Goal: Task Accomplishment & Management: Manage account settings

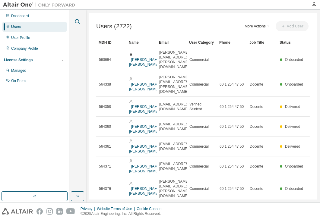
click at [79, 19] on icon "button" at bounding box center [77, 21] width 7 height 7
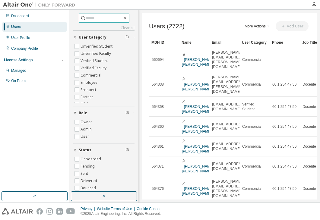
click at [105, 19] on input "text" at bounding box center [104, 18] width 36 height 6
type input "**********"
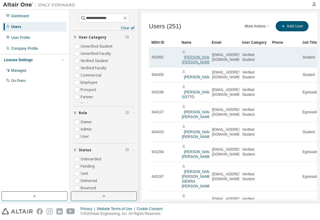
click at [192, 61] on link "ANDERSON DAVID BARAJAS PINZON" at bounding box center [198, 59] width 32 height 9
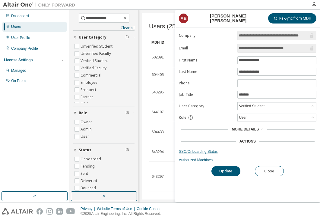
click at [204, 151] on link "SSO/Onboarding Status" at bounding box center [247, 151] width 137 height 5
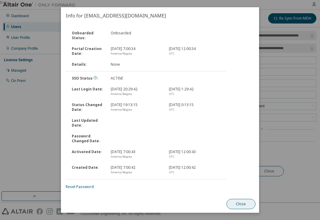
click at [243, 200] on button "Close" at bounding box center [240, 204] width 29 height 10
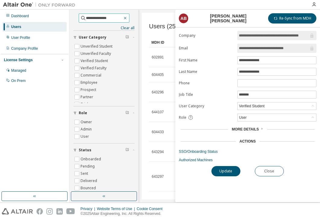
click at [126, 18] on icon "button" at bounding box center [125, 18] width 5 height 5
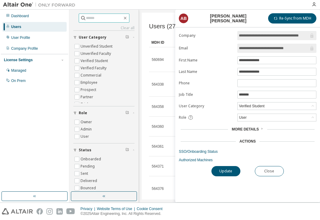
click at [97, 11] on div "Clear all Status Onboarded Pending Sent Delivered Bounced Under Review Revoked …" at bounding box center [103, 101] width 67 height 180
click at [98, 14] on span at bounding box center [104, 18] width 51 height 9
click at [102, 20] on input "text" at bounding box center [104, 18] width 36 height 6
type input "**********"
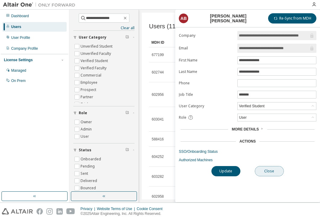
click at [266, 168] on button "Close" at bounding box center [269, 171] width 29 height 10
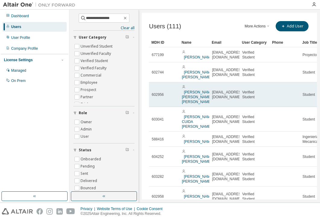
scroll to position [0, 46]
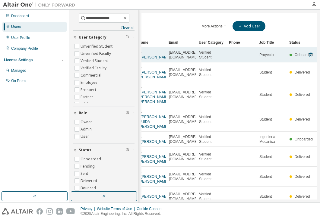
click at [274, 60] on td "Proyecto" at bounding box center [272, 54] width 30 height 15
click at [147, 57] on link "Santiago Cabezas Gómez" at bounding box center [156, 57] width 30 height 4
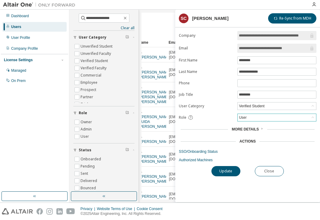
click at [258, 119] on div "User" at bounding box center [277, 117] width 78 height 7
click at [208, 127] on div "More Details" at bounding box center [248, 129] width 134 height 5
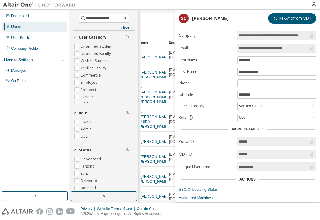
scroll to position [13, 0]
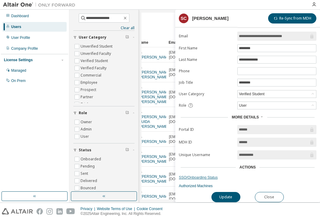
click at [196, 175] on link "SSO/Onboarding Status" at bounding box center [247, 177] width 137 height 5
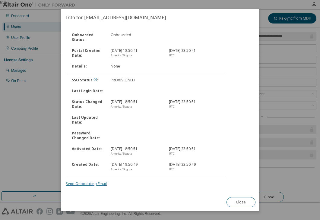
click at [98, 183] on link "Send Onboarding Email" at bounding box center [86, 183] width 41 height 5
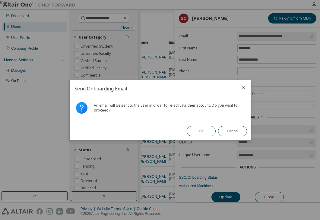
click at [209, 132] on button "Ok" at bounding box center [201, 131] width 29 height 10
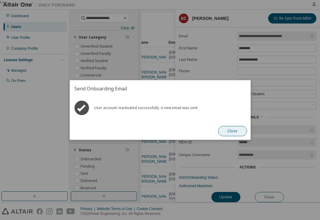
click at [232, 130] on button "Close" at bounding box center [232, 131] width 29 height 10
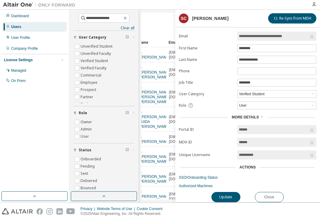
click at [126, 18] on icon "button" at bounding box center [125, 18] width 3 height 3
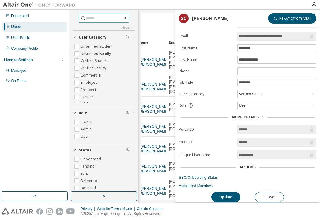
click at [116, 18] on input "text" at bounding box center [104, 18] width 36 height 6
type input "**********"
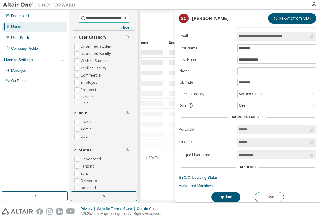
scroll to position [0, 43]
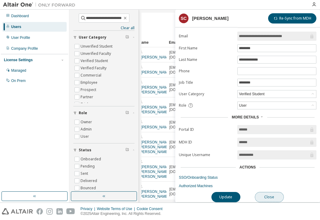
click at [268, 192] on button "Close" at bounding box center [269, 197] width 29 height 10
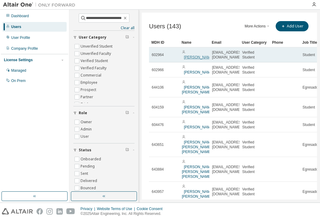
click at [190, 59] on link "SANTIAGO GUERRERO SOTELO" at bounding box center [199, 57] width 30 height 4
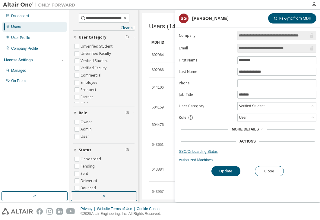
click at [210, 153] on link "SSO/Onboarding Status" at bounding box center [247, 151] width 137 height 5
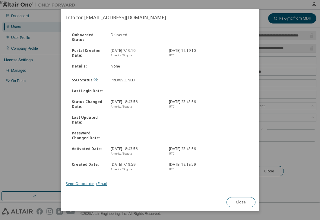
click at [87, 182] on link "Send Onboarding Email" at bounding box center [86, 183] width 41 height 5
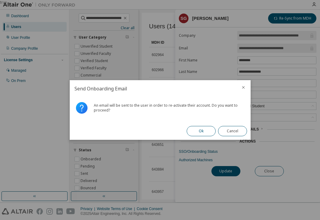
click at [200, 129] on button "Ok" at bounding box center [201, 131] width 29 height 10
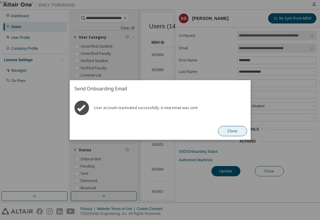
click at [241, 131] on button "Close" at bounding box center [232, 131] width 29 height 10
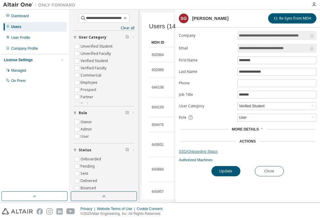
click at [207, 149] on link "SSO/Onboarding Status" at bounding box center [247, 151] width 137 height 5
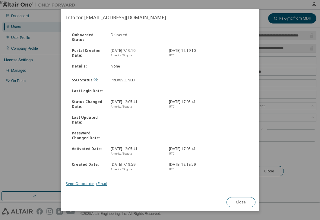
click at [91, 184] on link "Send Onboarding Email" at bounding box center [86, 183] width 41 height 5
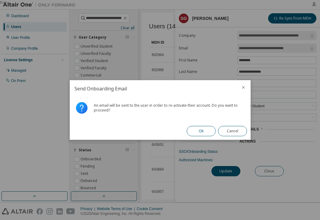
click at [203, 135] on button "Ok" at bounding box center [201, 131] width 29 height 10
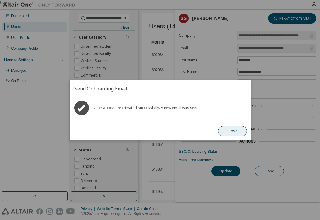
click at [233, 133] on button "Close" at bounding box center [232, 131] width 29 height 10
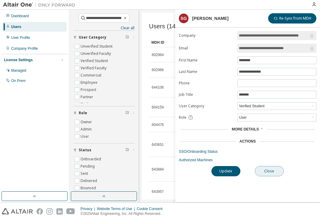
click at [272, 171] on button "Close" at bounding box center [269, 171] width 29 height 10
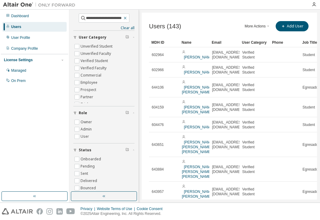
click at [127, 17] on icon "button" at bounding box center [125, 18] width 5 height 5
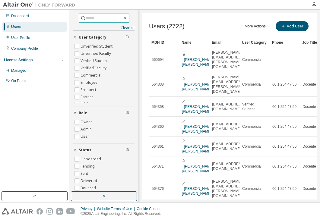
click at [100, 20] on input "text" at bounding box center [104, 18] width 36 height 6
type input "**********"
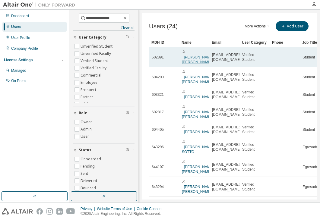
click at [189, 64] on link "ANDERSON DAVID BARAJAS PINZON" at bounding box center [198, 59] width 32 height 9
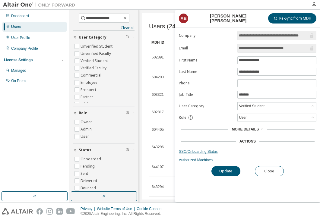
click at [195, 149] on link "SSO/Onboarding Status" at bounding box center [247, 151] width 137 height 5
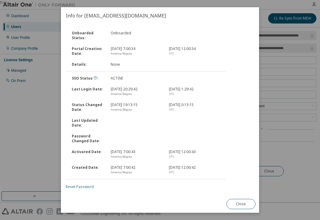
click at [83, 186] on link "Reset Password" at bounding box center [80, 186] width 28 height 5
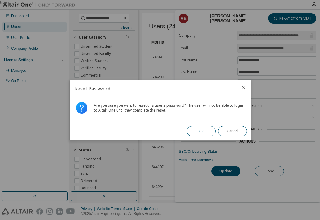
click at [206, 128] on button "Ok" at bounding box center [201, 131] width 29 height 10
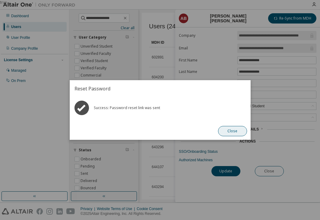
click at [232, 128] on button "Close" at bounding box center [232, 131] width 29 height 10
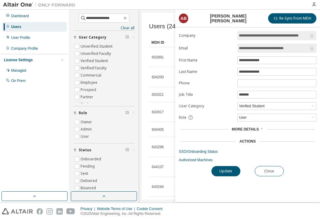
click at [270, 175] on div "**********" at bounding box center [247, 116] width 145 height 171
click at [270, 173] on button "Close" at bounding box center [269, 171] width 29 height 10
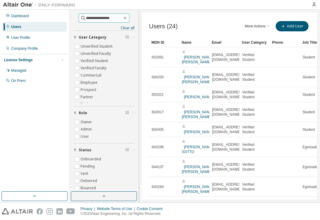
click at [128, 20] on span "**********" at bounding box center [104, 18] width 51 height 9
click at [126, 18] on icon "button" at bounding box center [125, 18] width 5 height 5
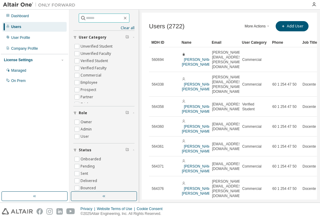
click at [111, 15] on input "text" at bounding box center [104, 18] width 36 height 6
type input "**********"
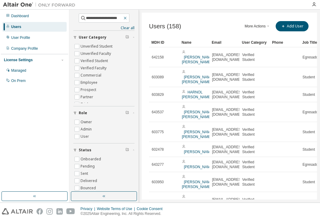
click at [127, 18] on icon "button" at bounding box center [125, 18] width 5 height 5
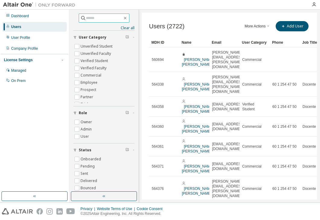
click at [114, 16] on input "text" at bounding box center [104, 18] width 36 height 6
type input "**********"
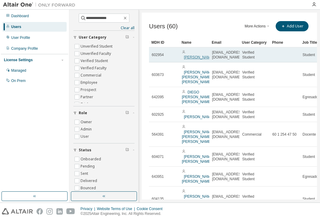
click at [195, 57] on link "ADRIAN ROMERO OSORIO" at bounding box center [199, 57] width 30 height 4
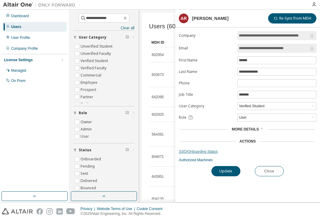
click at [203, 150] on link "SSO/Onboarding Status" at bounding box center [247, 151] width 137 height 5
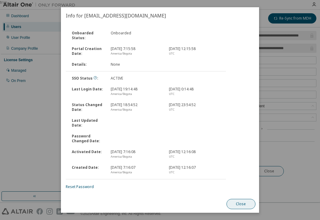
click at [244, 207] on button "Close" at bounding box center [240, 204] width 29 height 10
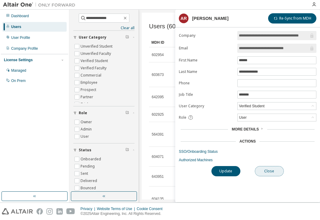
click at [264, 169] on button "Close" at bounding box center [269, 171] width 29 height 10
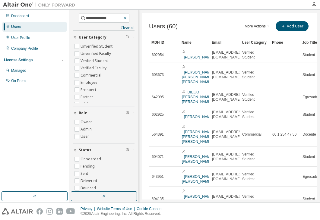
click at [128, 17] on icon "button" at bounding box center [125, 18] width 5 height 5
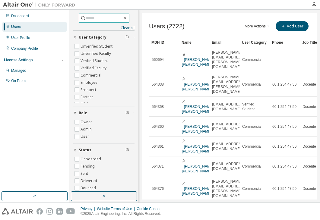
click at [108, 14] on span at bounding box center [104, 18] width 51 height 9
click at [106, 19] on input "text" at bounding box center [104, 18] width 36 height 6
type input "**********"
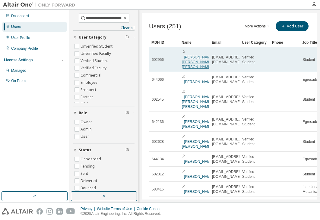
click at [192, 58] on link "JAIRO ALEJANDRO SANTIAGO MEDINA" at bounding box center [198, 62] width 32 height 14
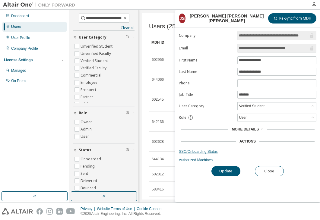
click at [202, 149] on link "SSO/Onboarding Status" at bounding box center [247, 151] width 137 height 5
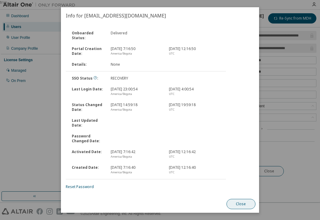
click at [235, 201] on button "Close" at bounding box center [240, 204] width 29 height 10
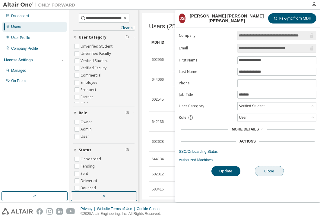
click at [271, 169] on button "Close" at bounding box center [269, 171] width 29 height 10
